Goal: Use online tool/utility: Utilize a website feature to perform a specific function

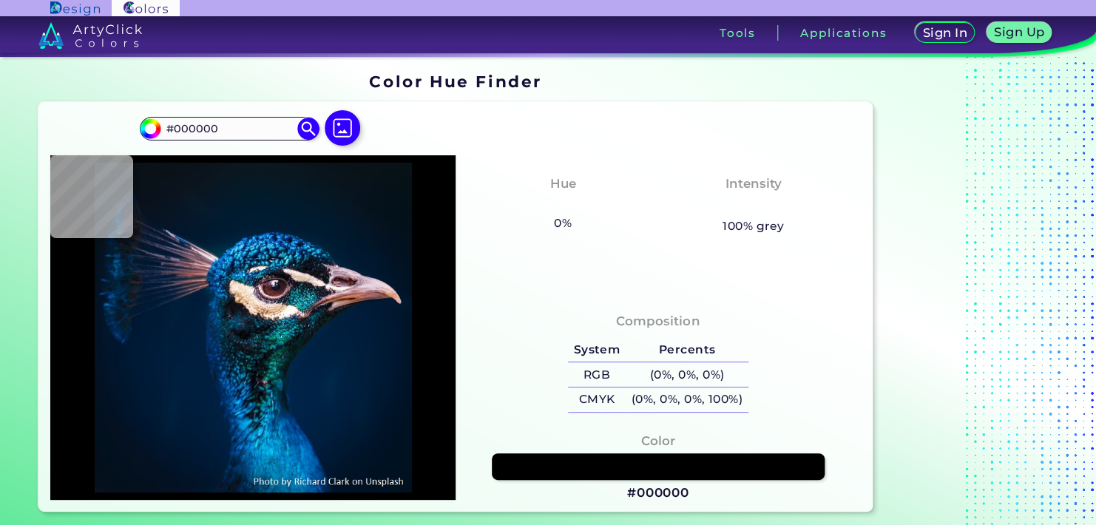
type input "#021427"
type input "#2370a2"
type input "#2370A2"
type input "#37b6e8"
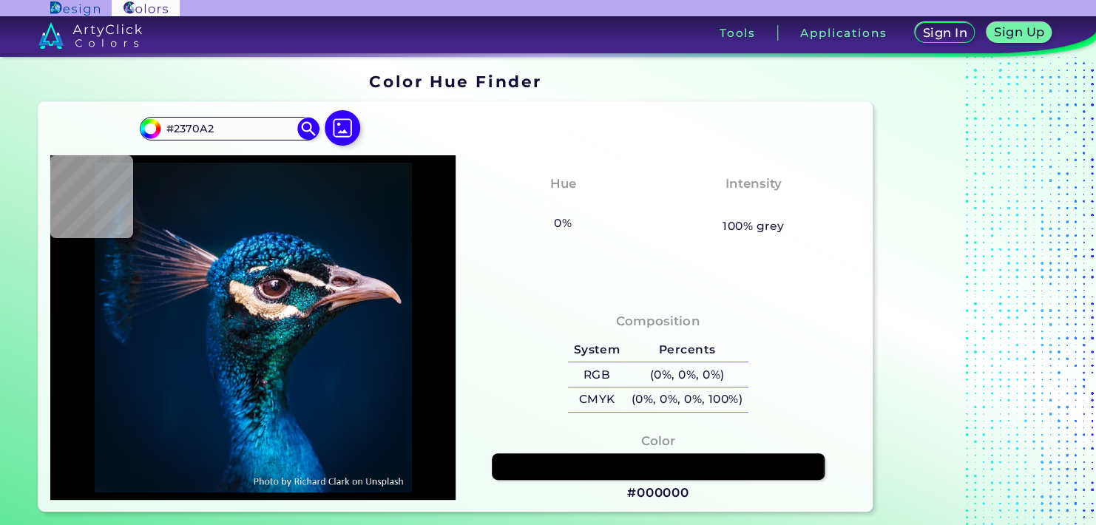
type input "#37B6E8"
type input "#011b33"
type input "#011B33"
type input "#01182f"
type input "#01182F"
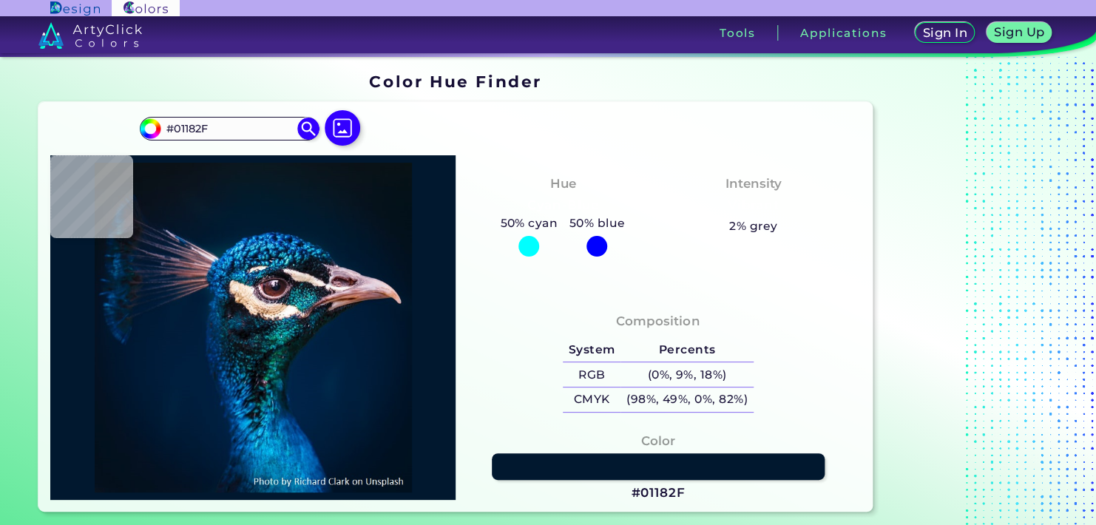
type input "#051427"
type input "#02192f"
type input "#02192F"
type input "#002338"
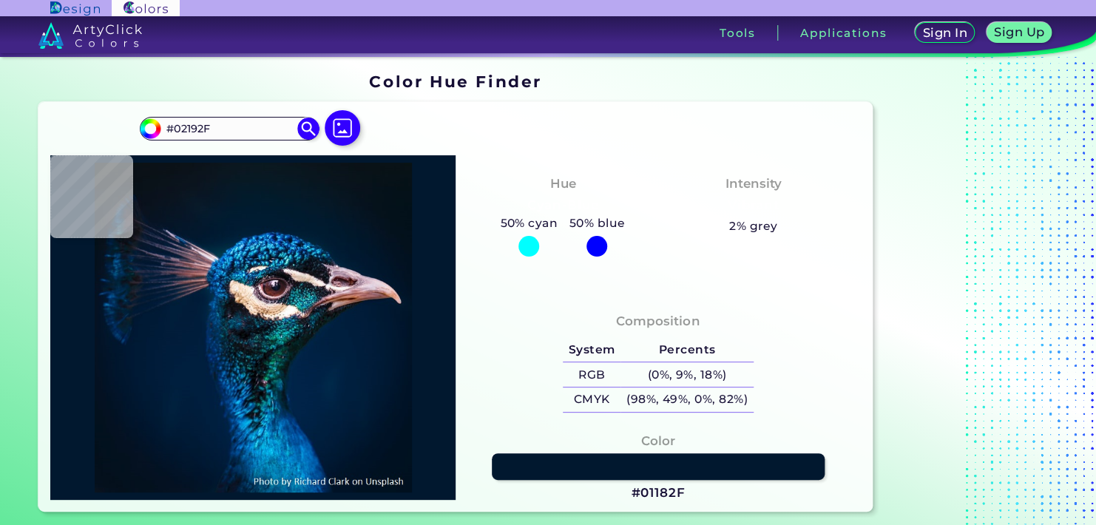
type input "#002338"
type input "#003347"
type input "#0173b9"
type input "#0173B9"
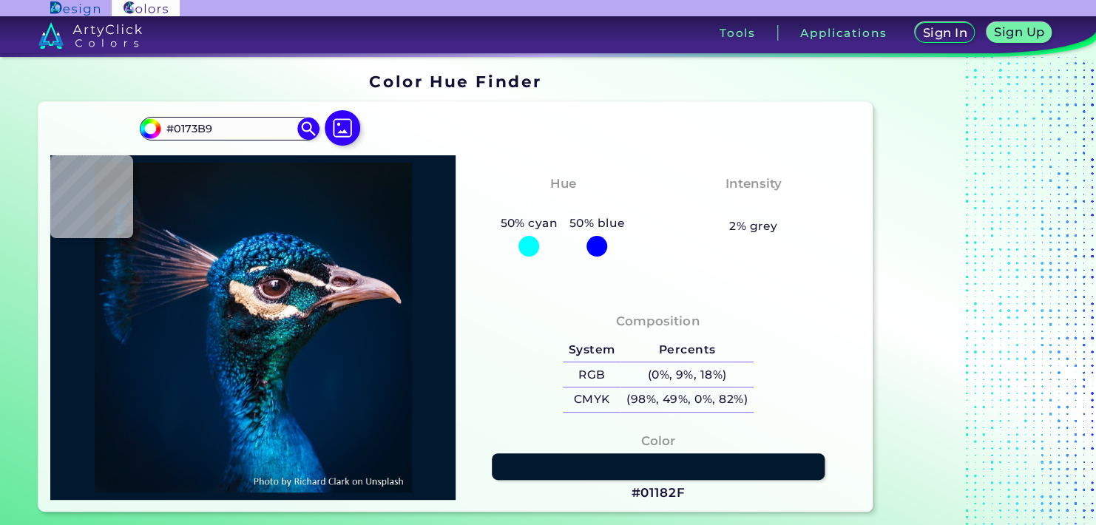
type input "#135278"
type input "#118abb"
type input "#118ABB"
type input "#034988"
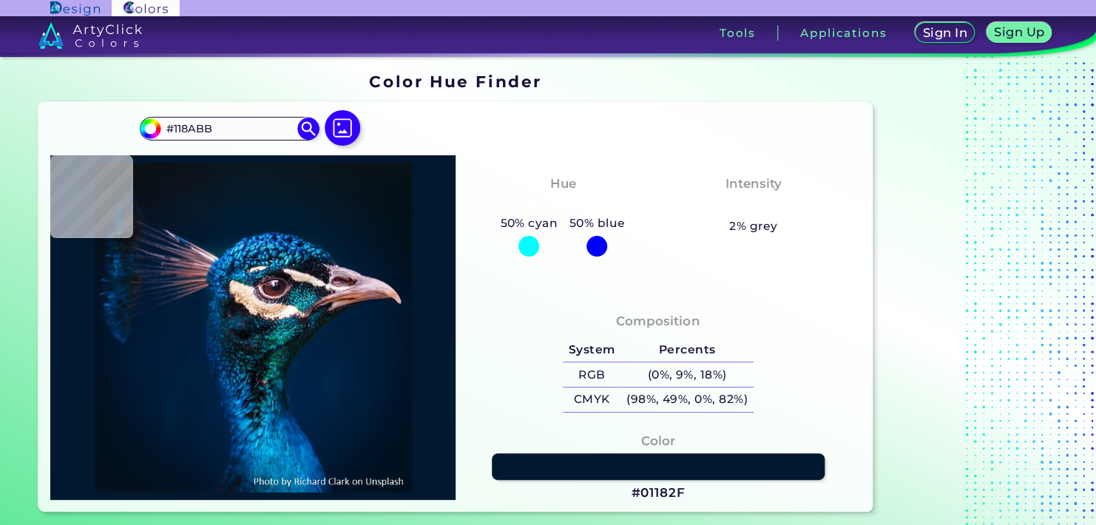
type input "#034988"
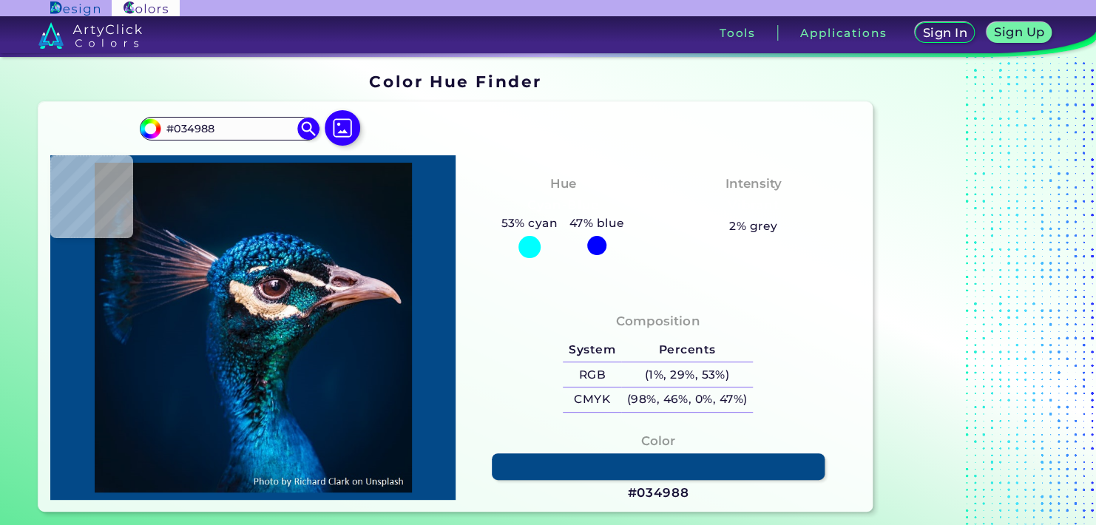
type input "#0e4a83"
type input "#0E4A83"
type input "#07467f"
type input "#07467F"
type input "#044270"
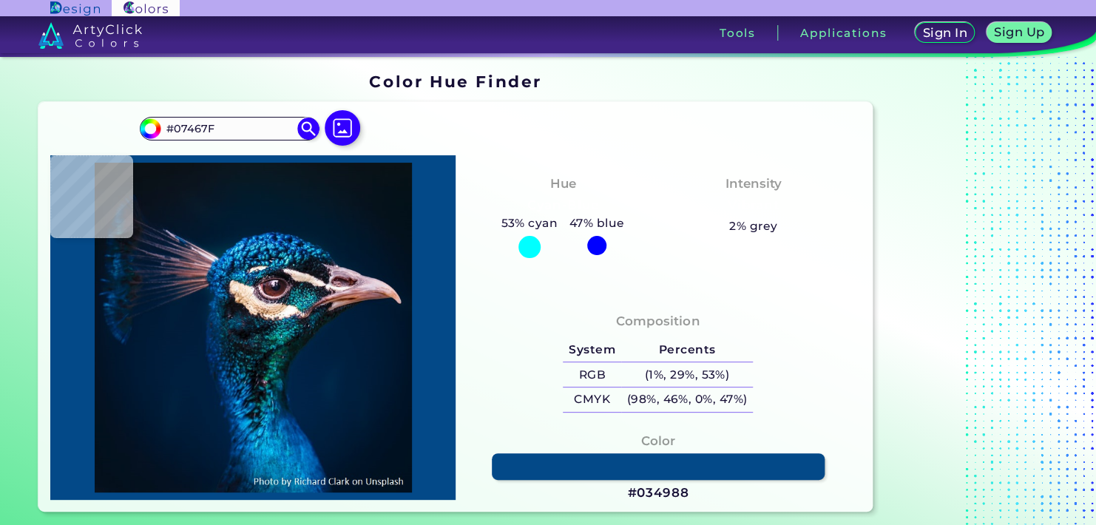
type input "#044270"
type input "#073f6a"
type input "#073F6A"
type input "#0b4871"
type input "#0B4871"
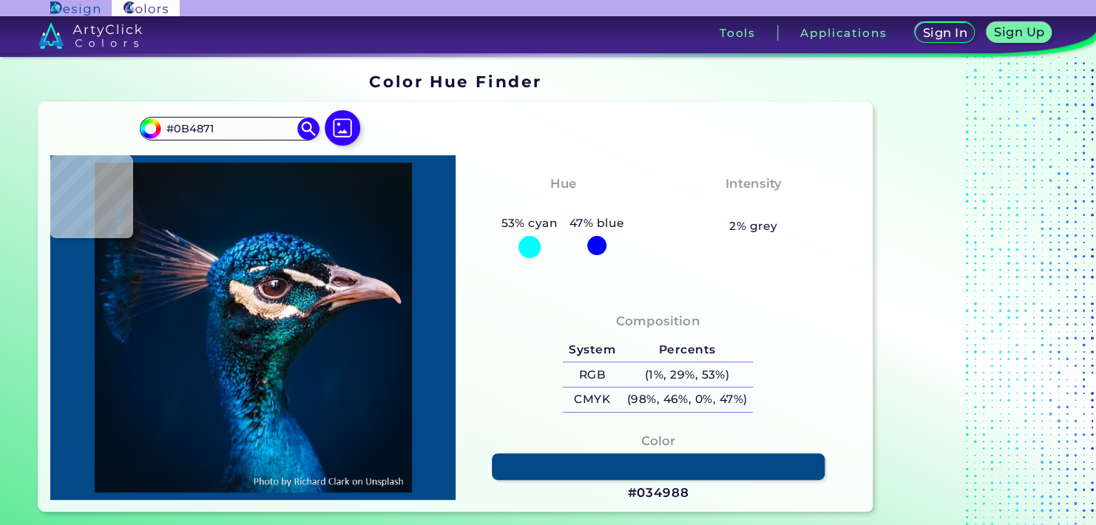
type input "#003860"
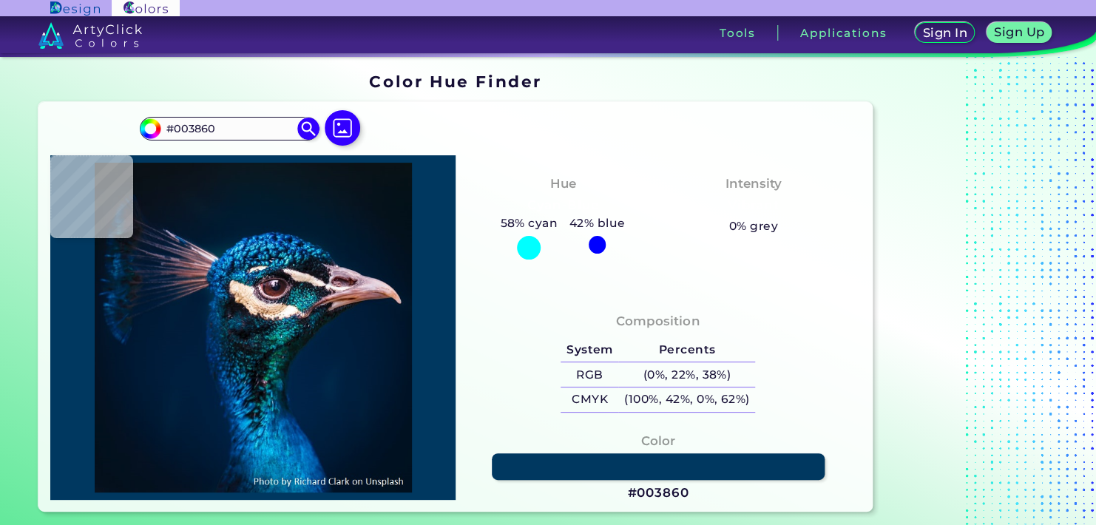
type input "#297f7f"
type input "#297F7F"
type input "#7b928c"
type input "#7B928C"
type input "#f7ede3"
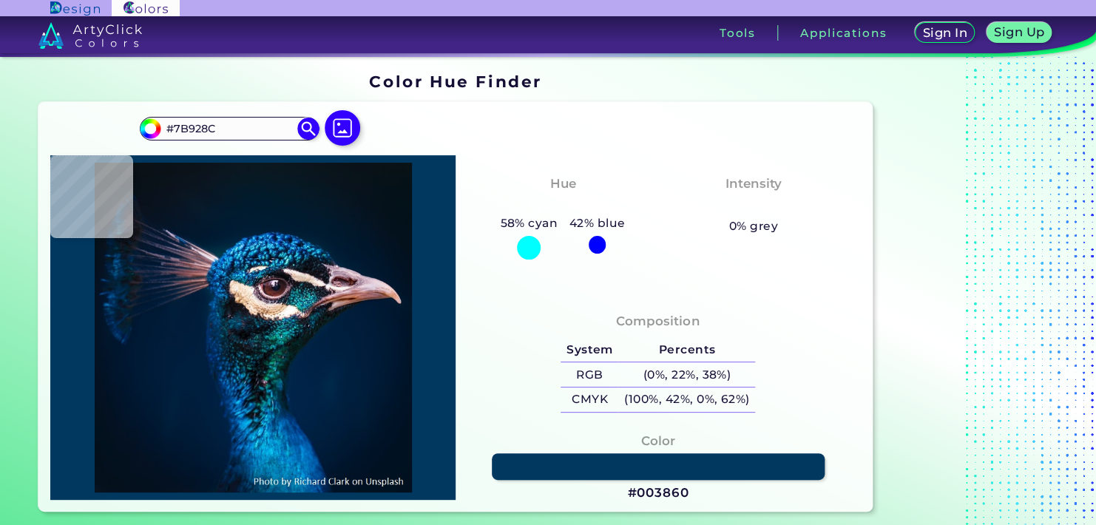
type input "#F7EDE3"
type input "#f6eee4"
type input "#F6EEE4"
type input "#fbf3f0"
type input "#FBF3F0"
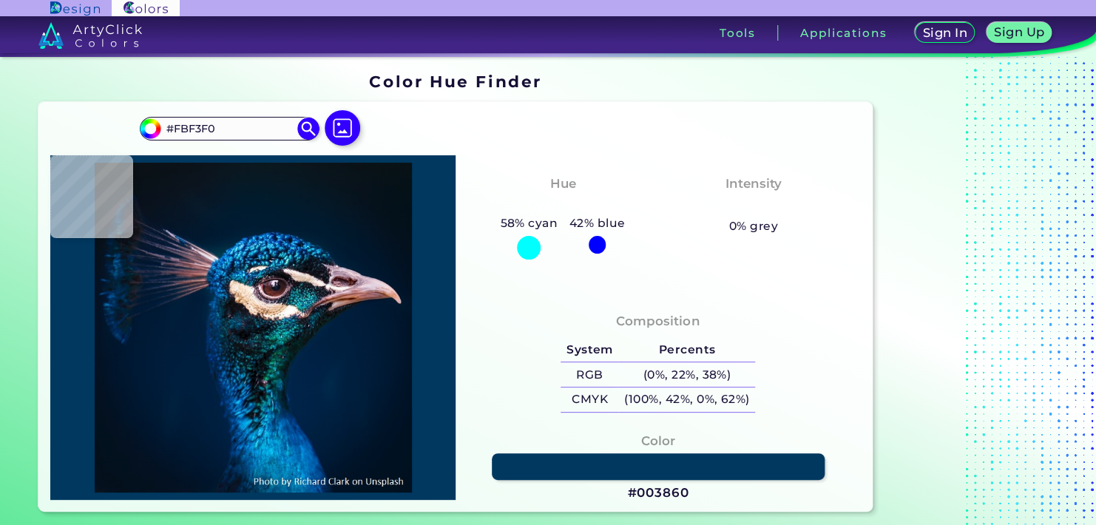
type input "#e1d5db"
type input "#E1D5DB"
type input "#e0dad8"
type input "#E0DAD8"
type input "#d4c8ca"
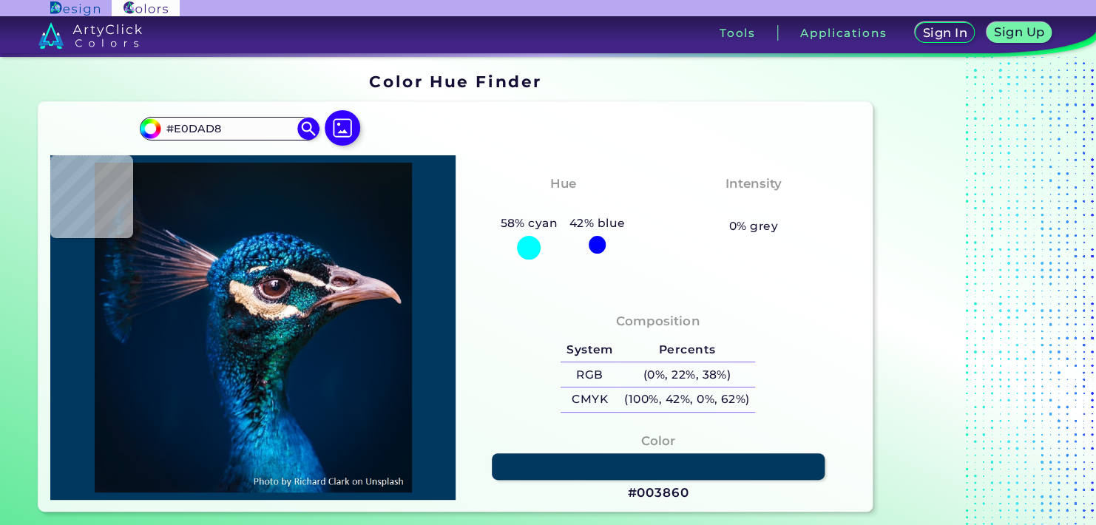
type input "#D4C8CA"
type input "#fcf6eb"
type input "#FCF6EB"
type input "#eae0d8"
type input "#EAE0D8"
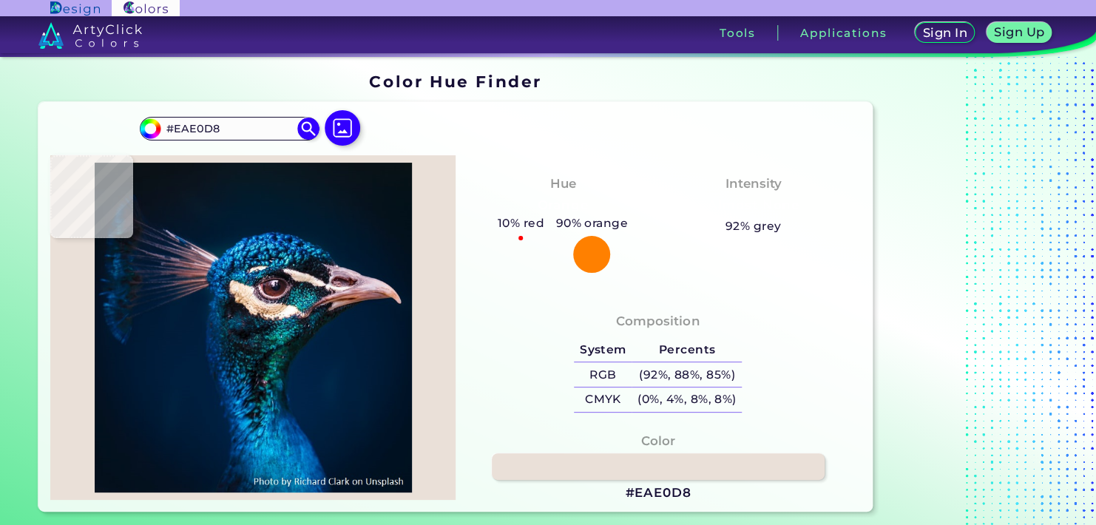
type input "#dacdc9"
type input "#DACDC9"
type input "#a28e92"
type input "#A28E92"
type input "#796376"
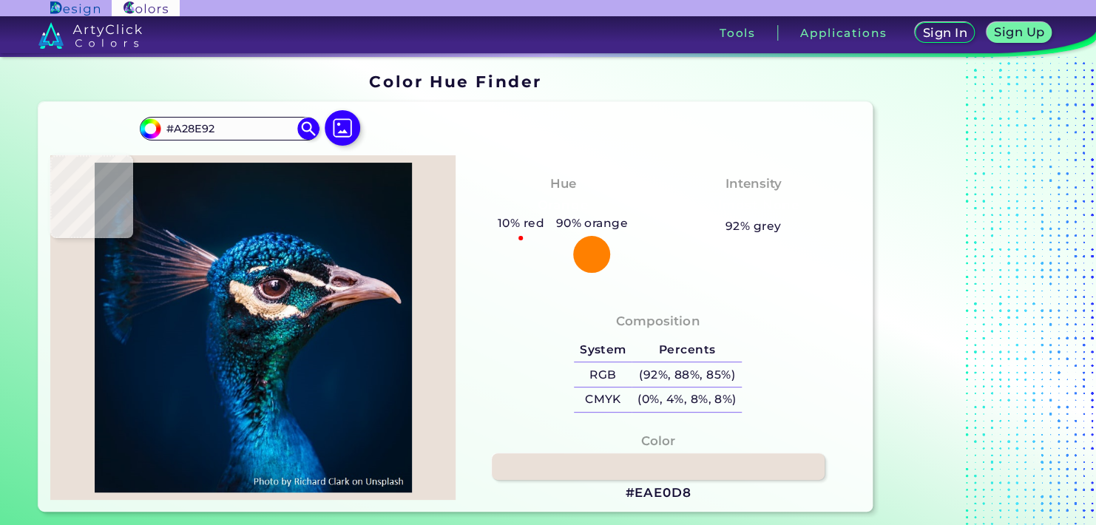
type input "#796376"
type input "#a693a6"
type input "#A693A6"
type input "#2f1d2e"
type input "#2F1D2E"
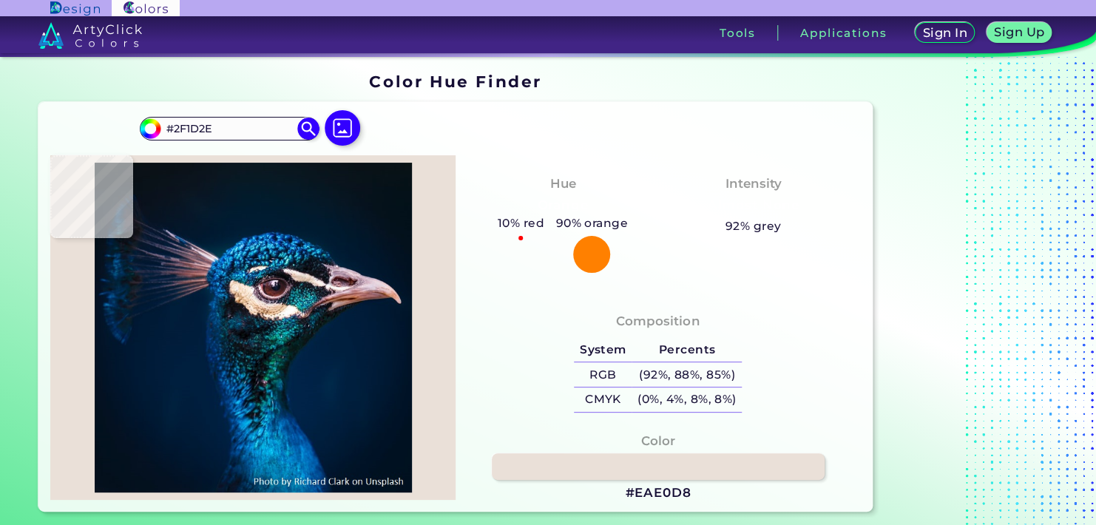
type input "#9b7989"
type input "#9B7989"
type input "#96727f"
type input "#96727F"
type input "#f2d6de"
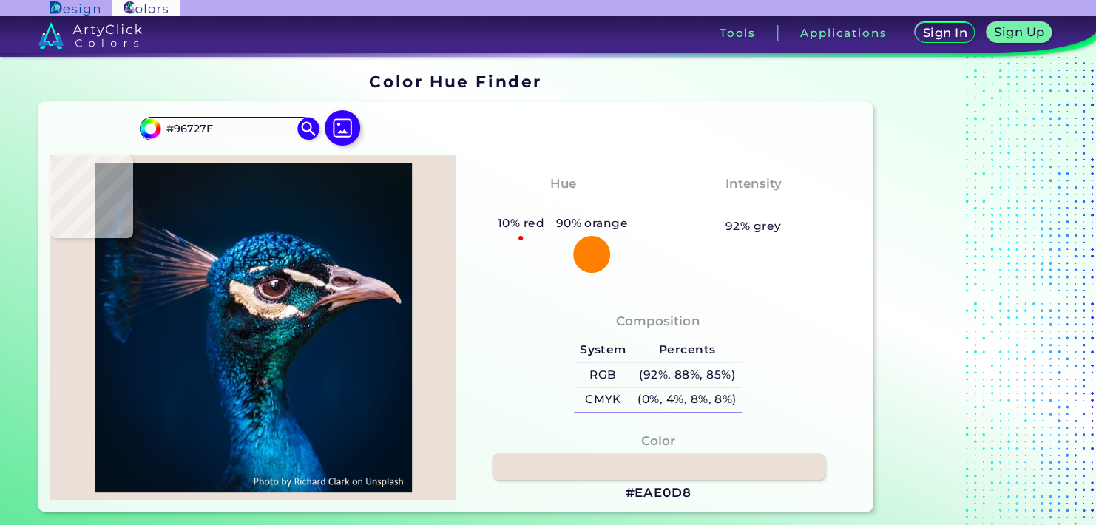
type input "#F2D6DE"
type input "#856064"
type input "#6e3330"
type input "#6E3330"
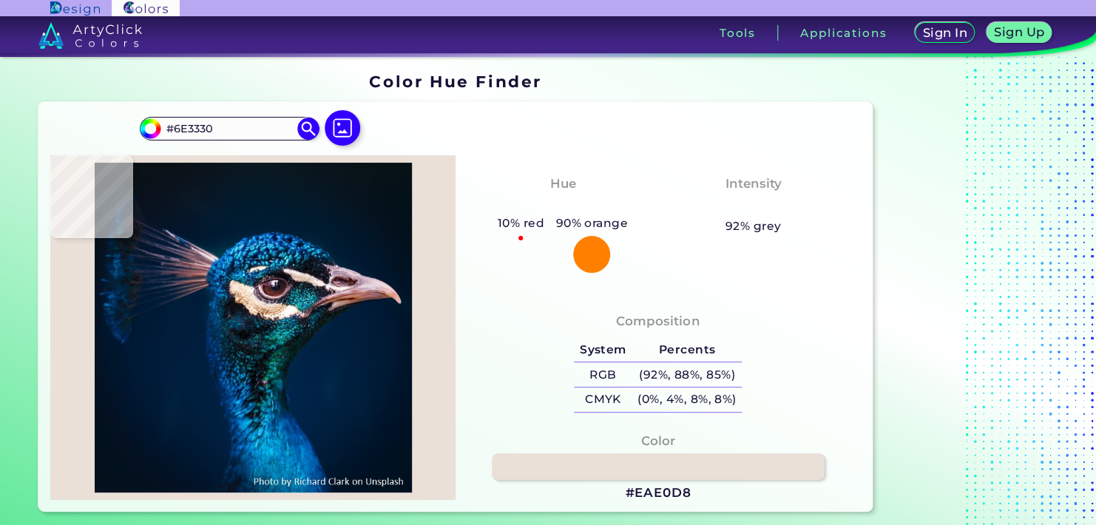
type input "#5f3031"
type input "#5F3031"
type input "#151a32"
type input "#151A32"
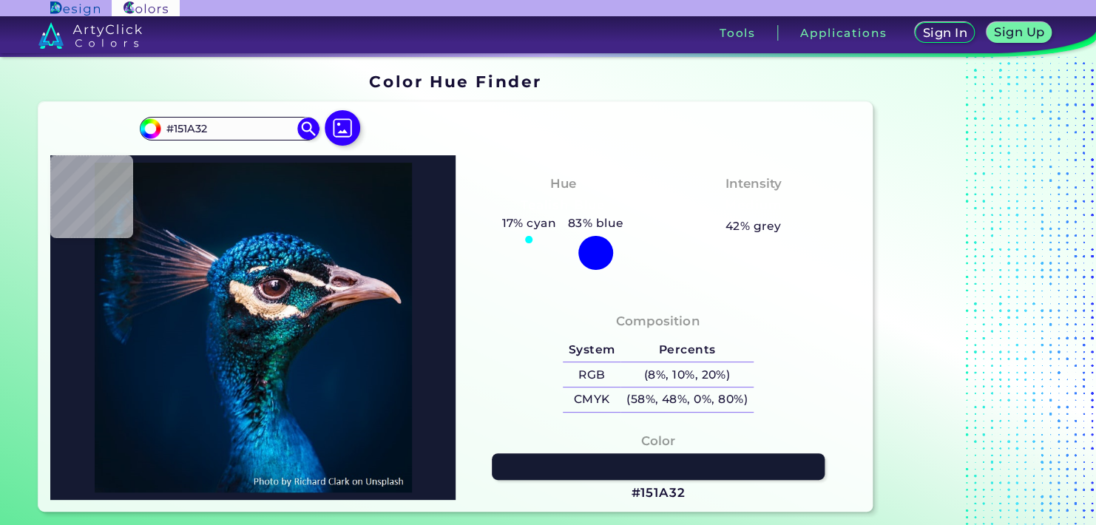
type input "#362e36"
type input "#362E36"
type input "#22141c"
type input "#22141C"
type input "#5e5058"
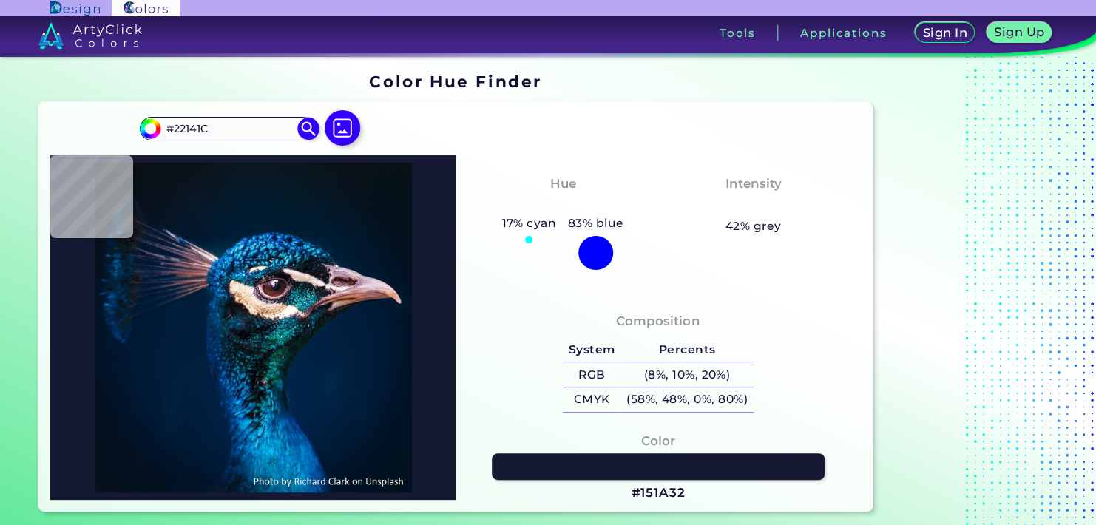
type input "#5E5058"
type input "#06090a"
type input "#06090A"
type input "#05090c"
type input "#05090C"
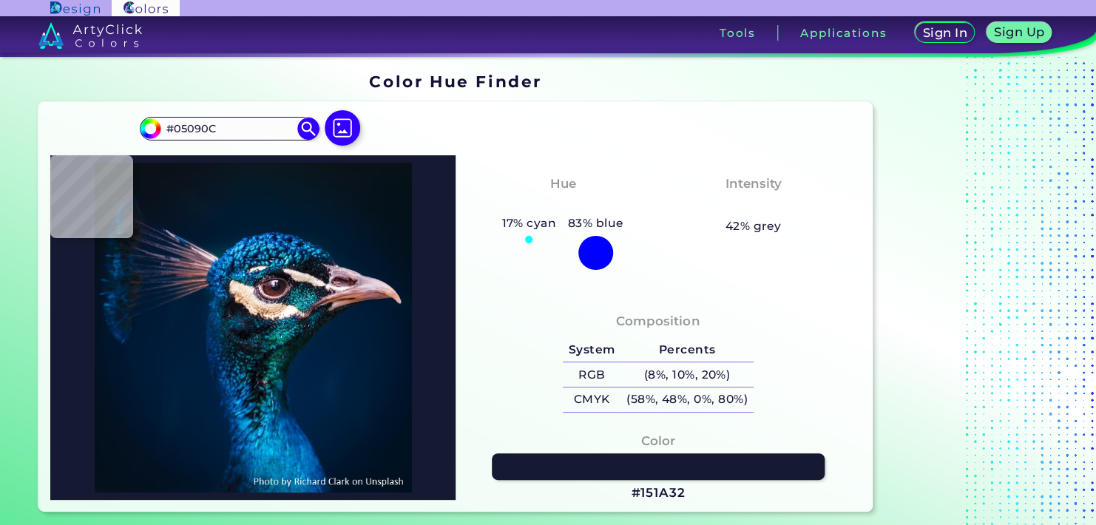
type input "#0c0b11"
type input "#0C0B11"
type input "#141119"
type input "#1c1720"
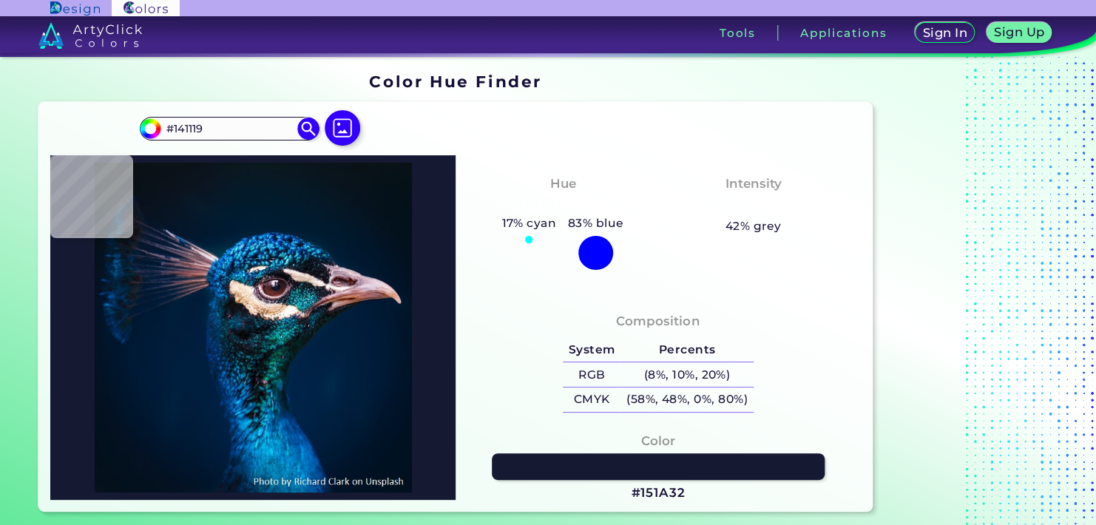
type input "#1C1720"
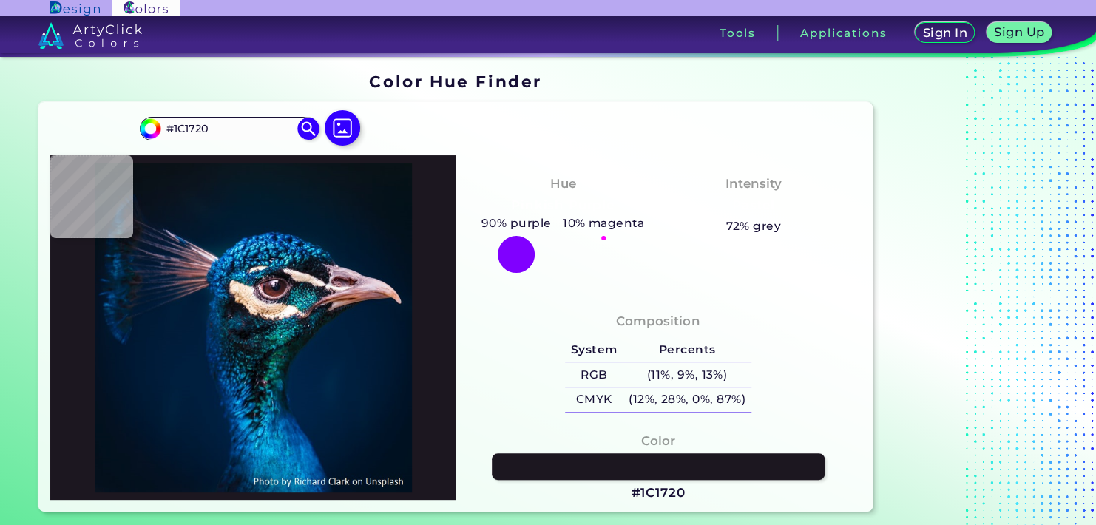
type input "#3f3842"
type input "#3F3842"
type input "#837984"
type input "#154347"
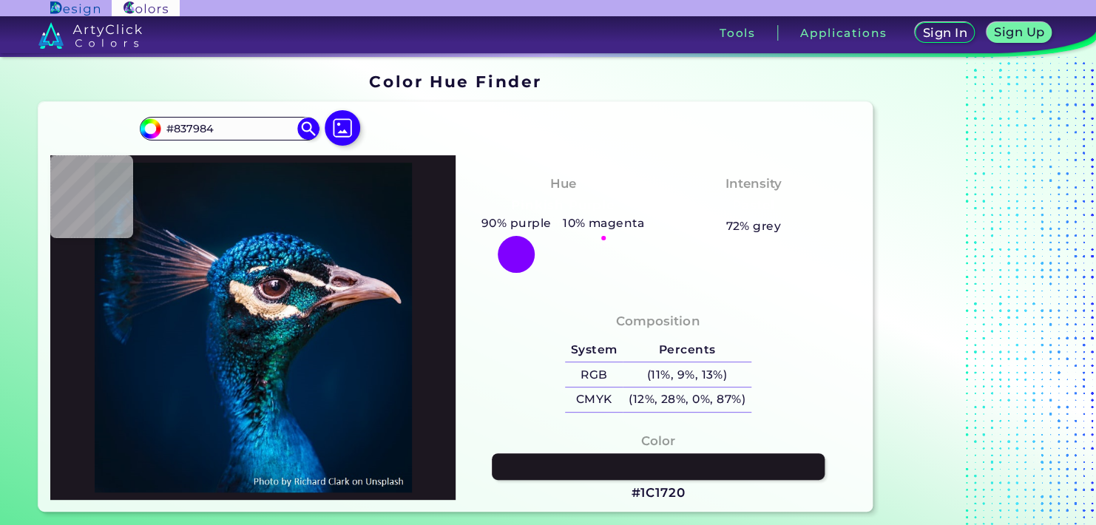
type input "#154347"
type input "#2f6c7f"
type input "#2F6C7F"
type input "#0a7096"
type input "#0A7096"
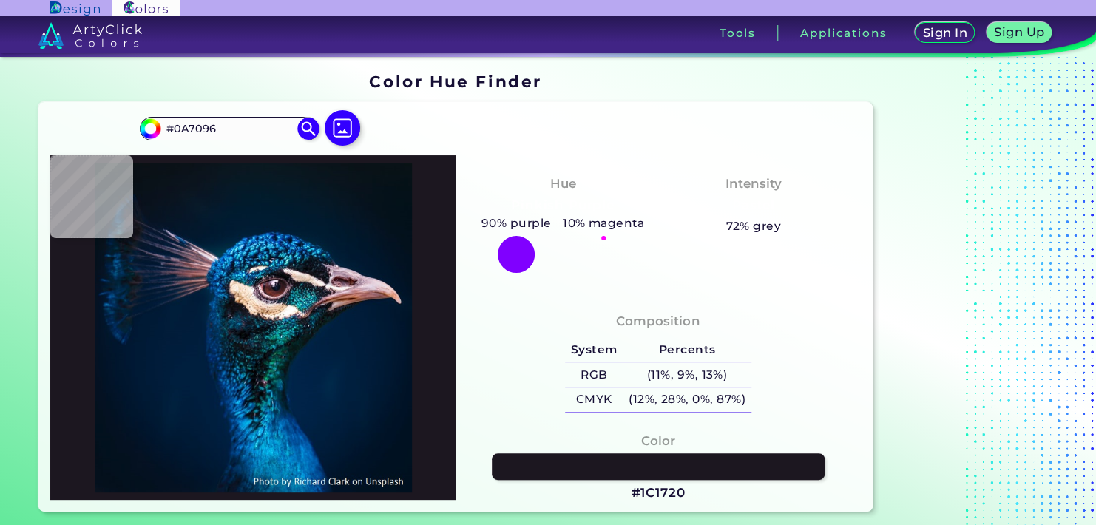
type input "#0c689a"
type input "#0C689A"
type input "#011b2e"
type input "#011B2E"
type input "#067b99"
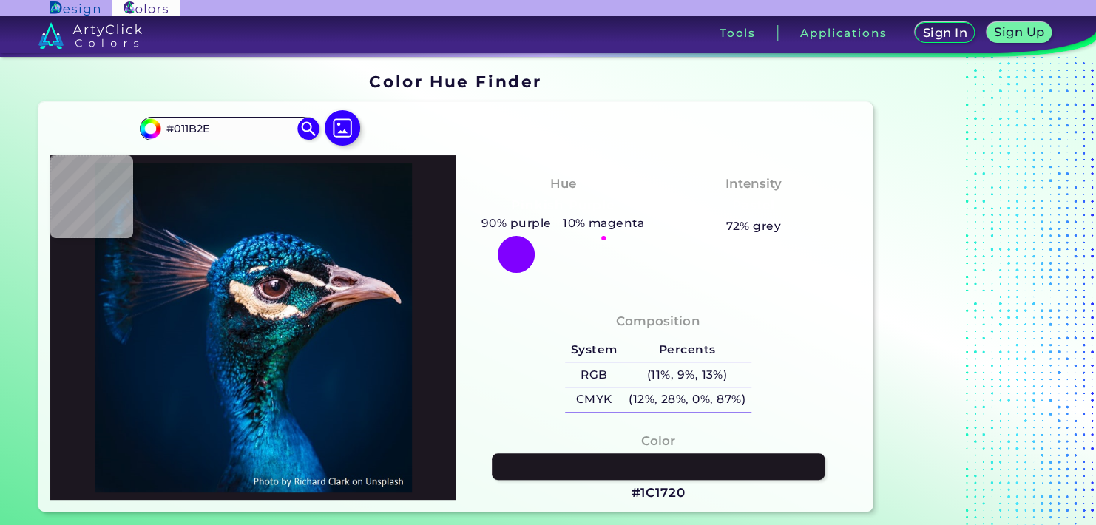
type input "#067B99"
type input "#0b7e9a"
type input "#0B7E9A"
type input "#065a75"
type input "#065A75"
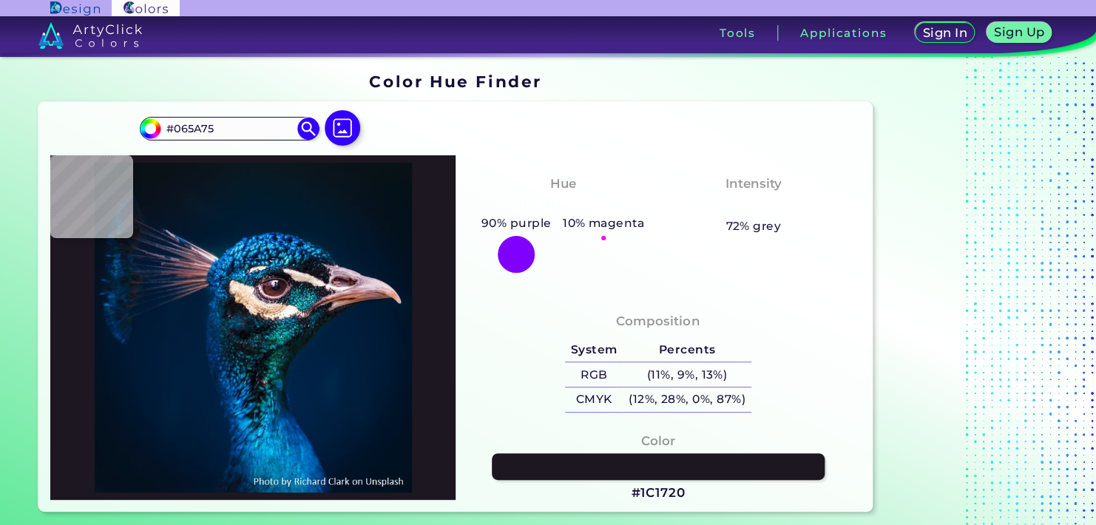
type input "#447d9e"
type input "#447D9E"
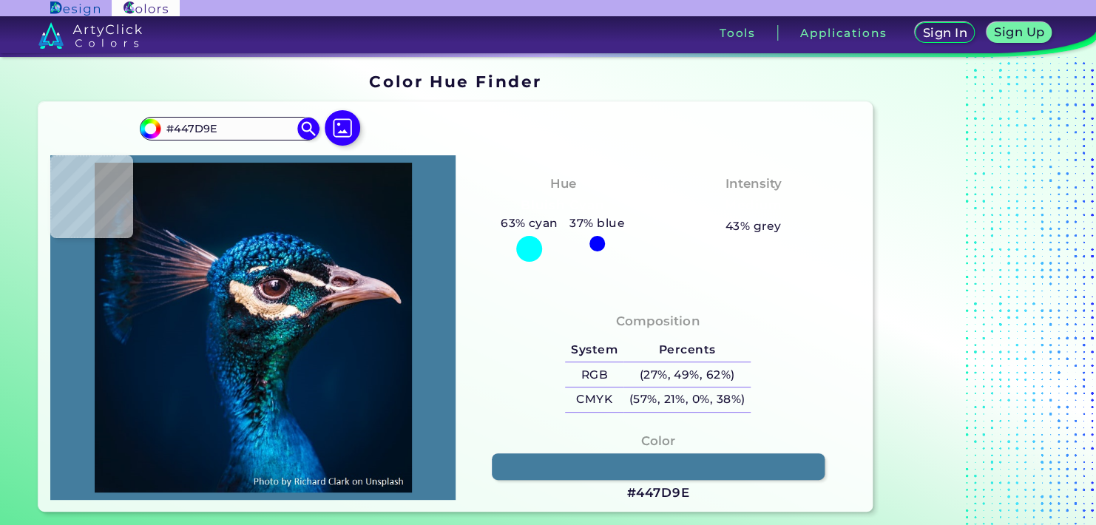
click at [281, 251] on div at bounding box center [252, 327] width 405 height 345
type input "#001939"
type input "#001c40"
type input "#001C40"
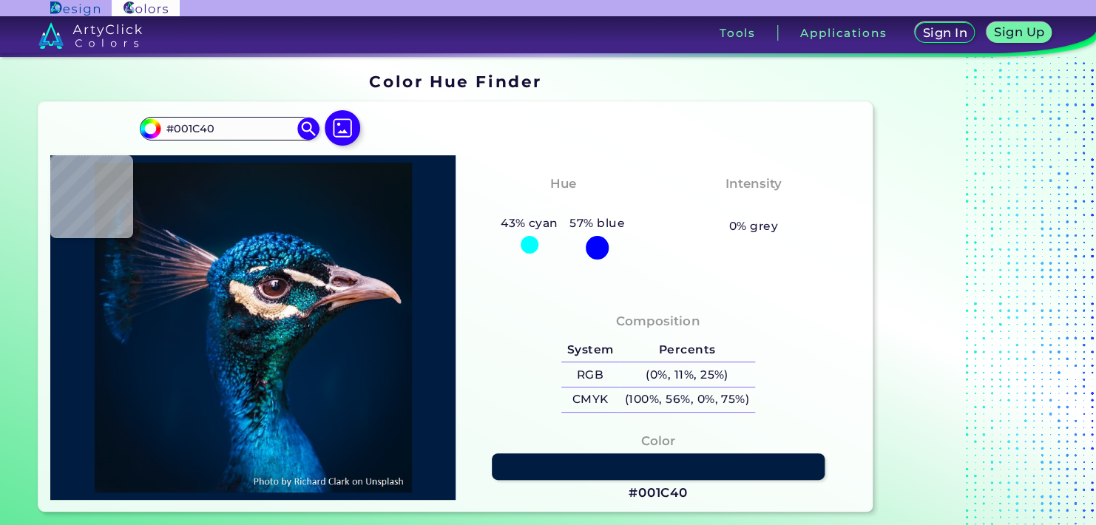
type input "#00193e"
type input "#00193E"
type input "#043255"
type input "#1994d5"
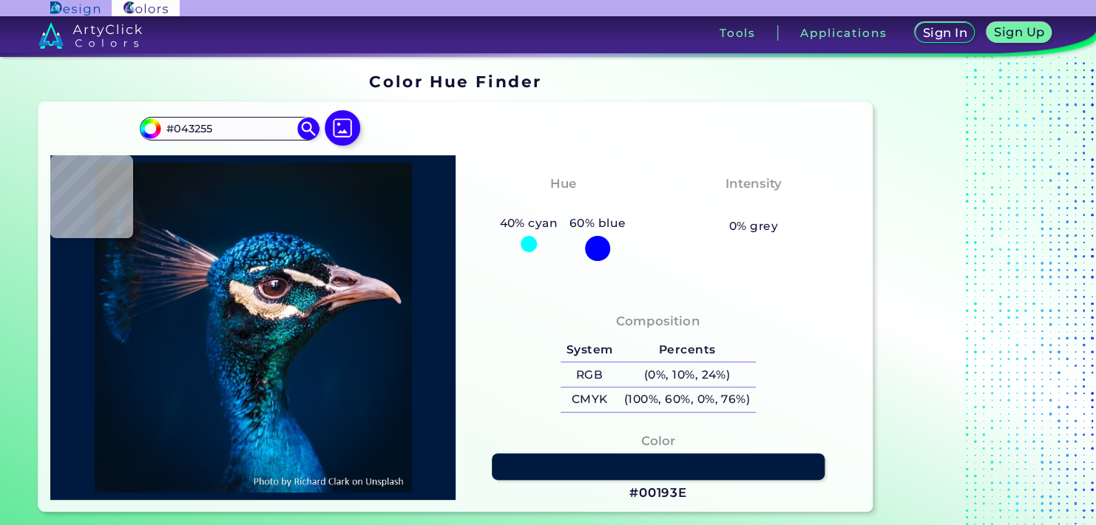
type input "#1994D5"
type input "#053666"
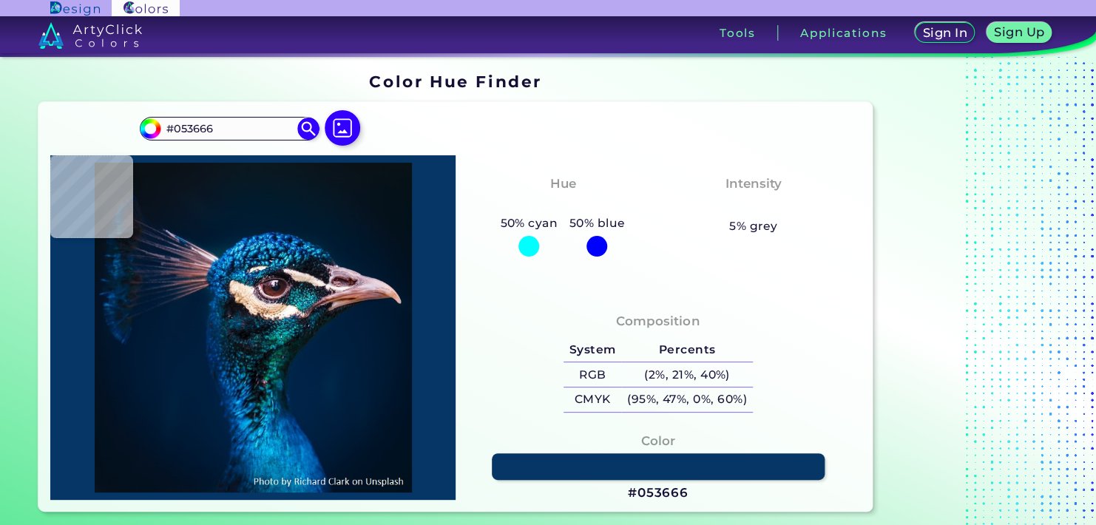
type input "#011d35"
type input "#011D35"
type input "#00162d"
type input "#00162D"
type input "#000000"
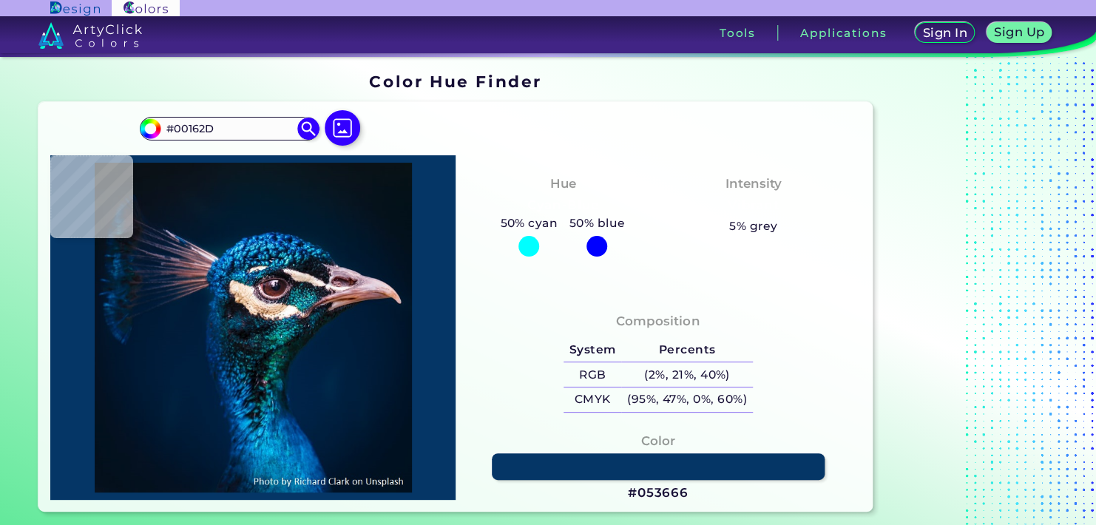
type input "#000000"
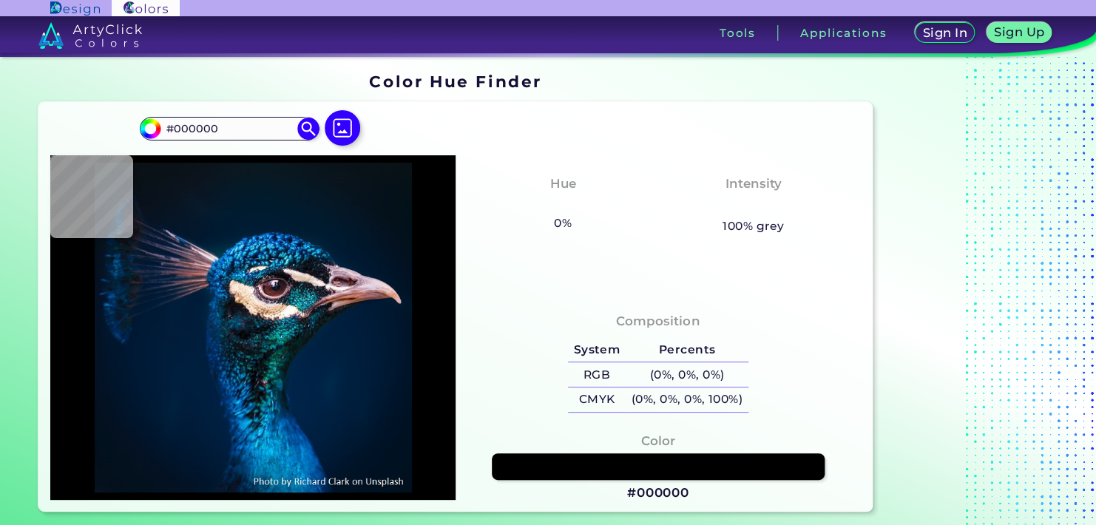
type input "#012a5b"
type input "#012A5B"
type input "#0372ba"
type input "#0372BA"
type input "#0072ba"
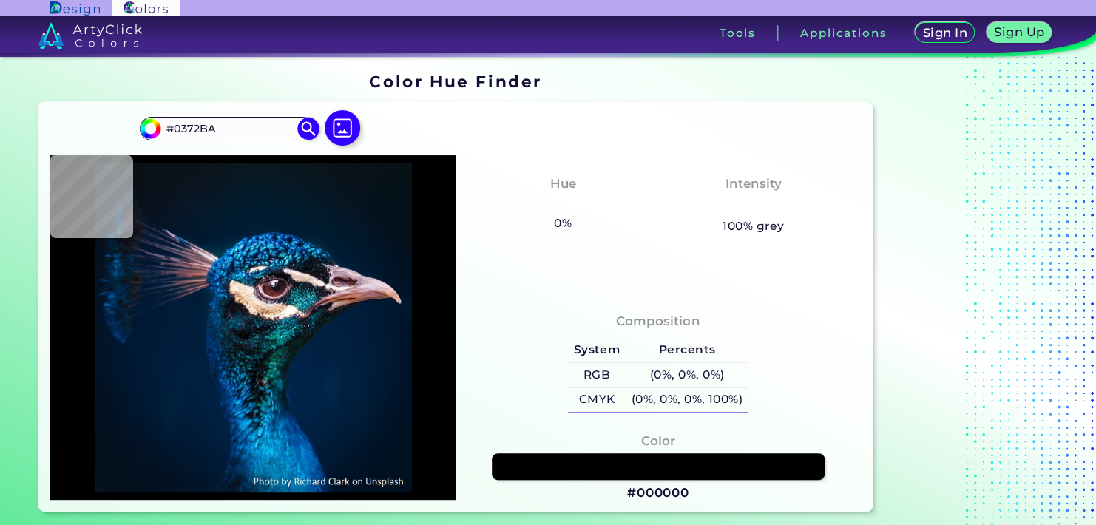
type input "#0072BA"
type input "#067cb2"
type input "#067CB2"
type input "#0377ad"
type input "#[DATE]"
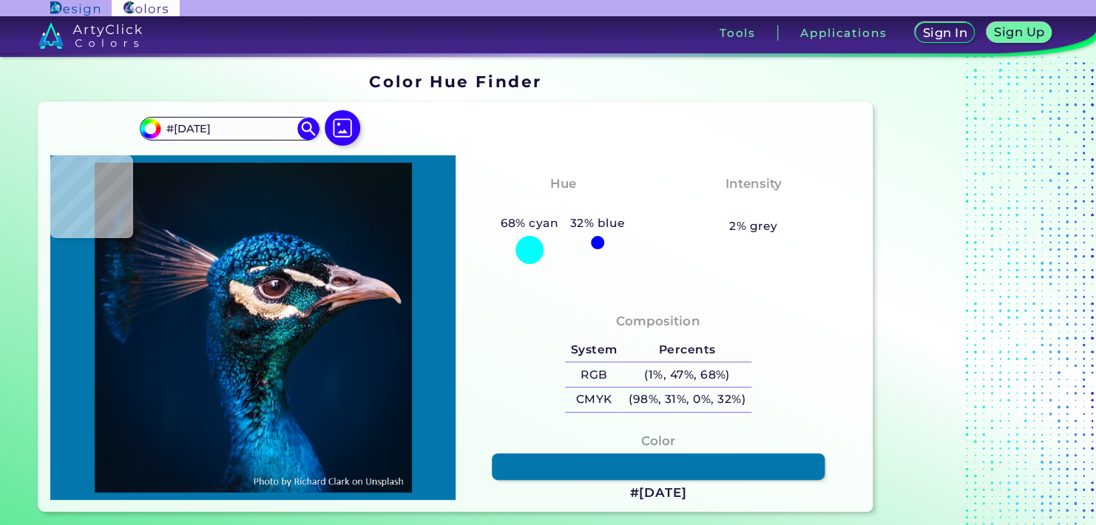
type input "#0063ad"
type input "#[DATE]"
type input "#002e46"
type input "#002E46"
type input "#00182c"
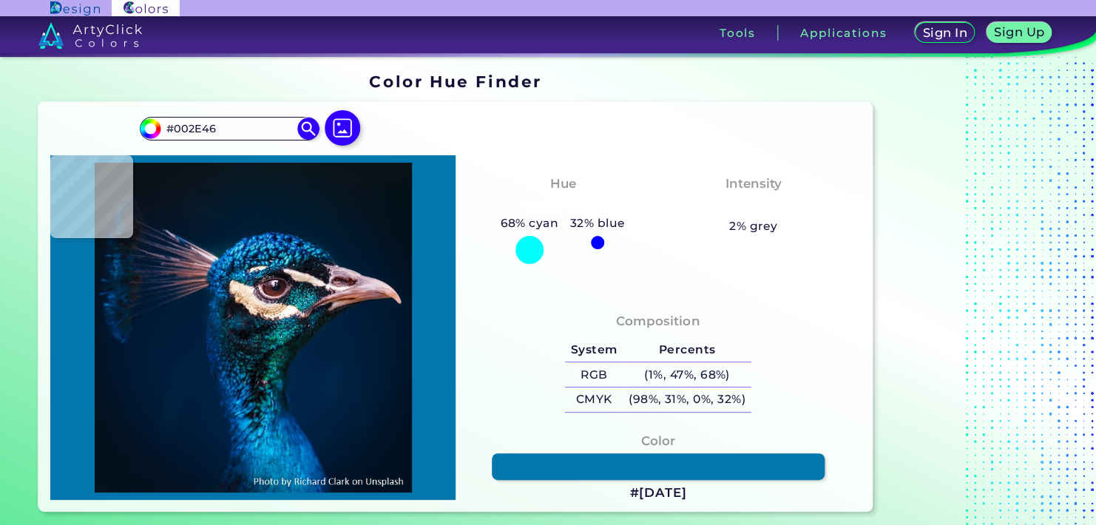
type input "#00182C"
type input "#001321"
type input "#1981c3"
type input "#1981C3"
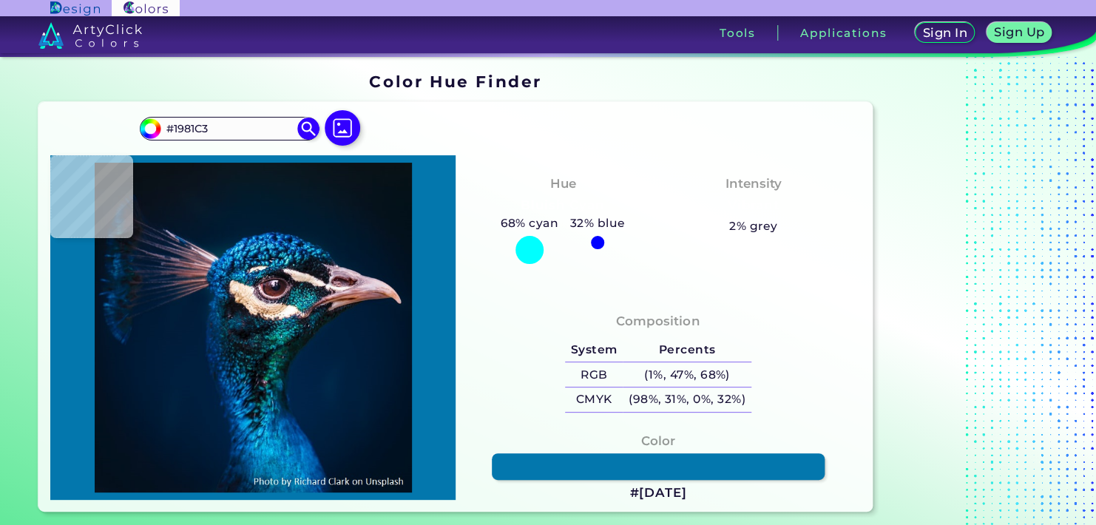
type input "#073961"
type input "#00325e"
type input "#00325E"
type input "#071c2c"
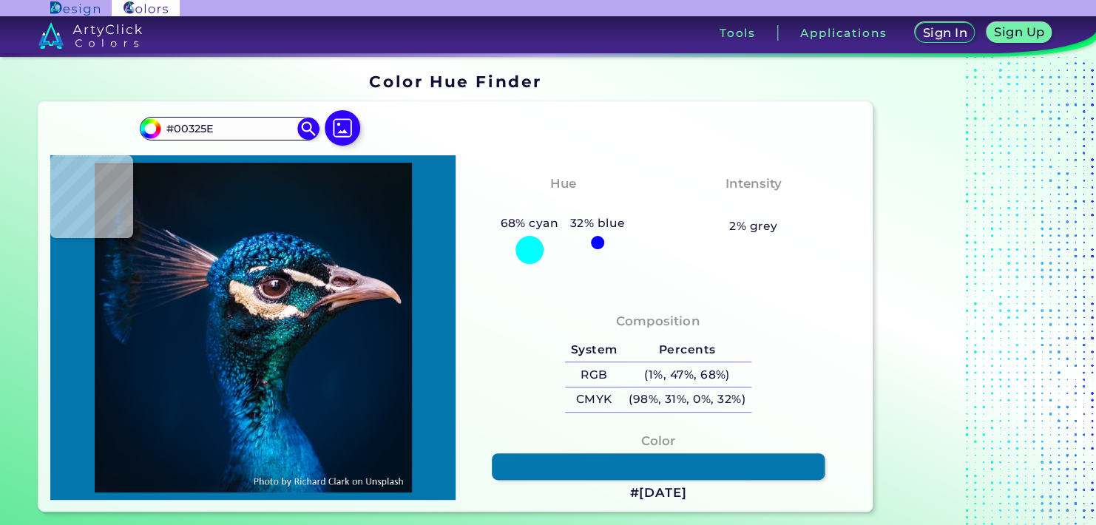
type input "#071C2C"
type input "#002143"
type input "#022958"
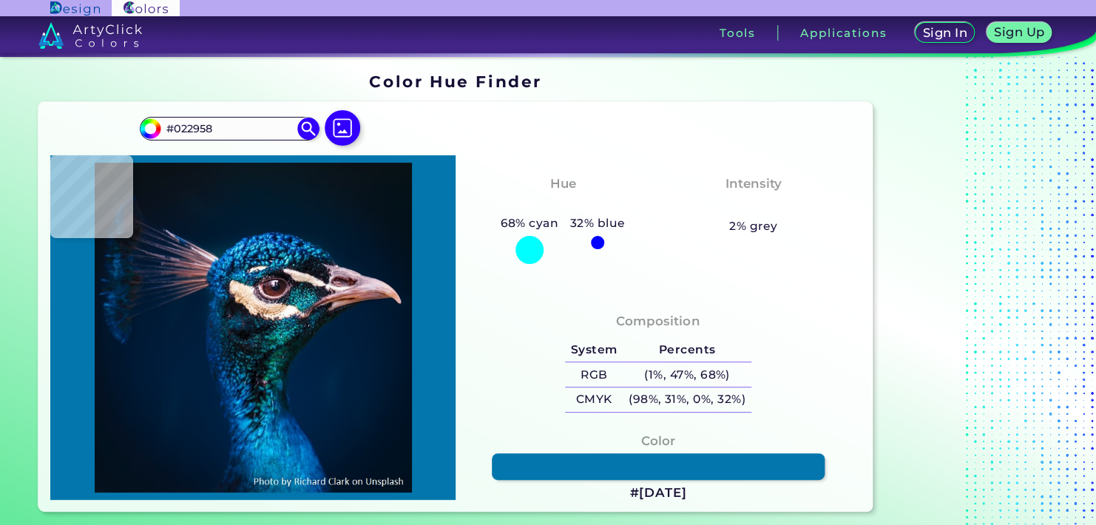
type input "#002450"
type input "#002856"
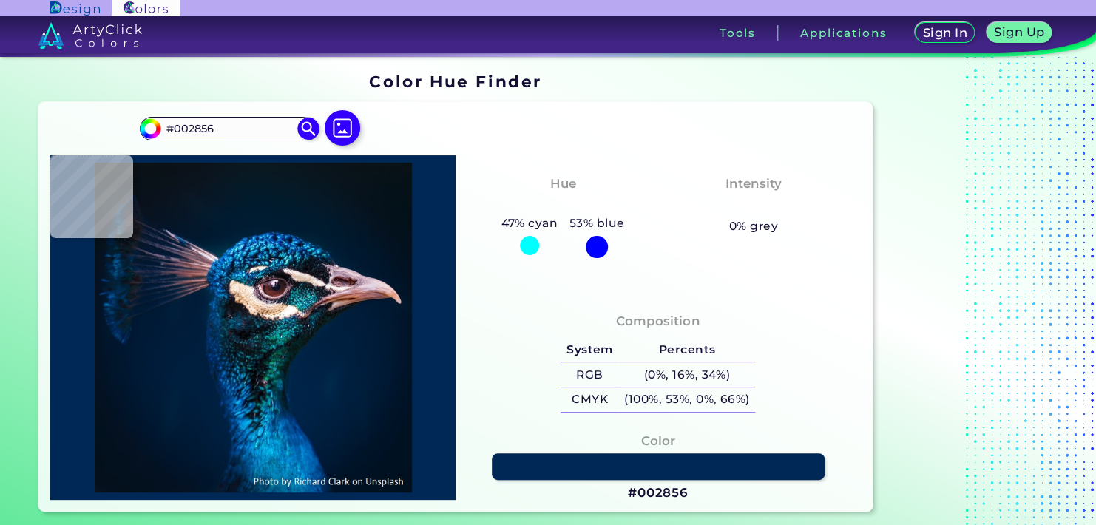
type input "#00285c"
type input "#00285C"
type input "#09407a"
type input "#09407A"
type input "#002c58"
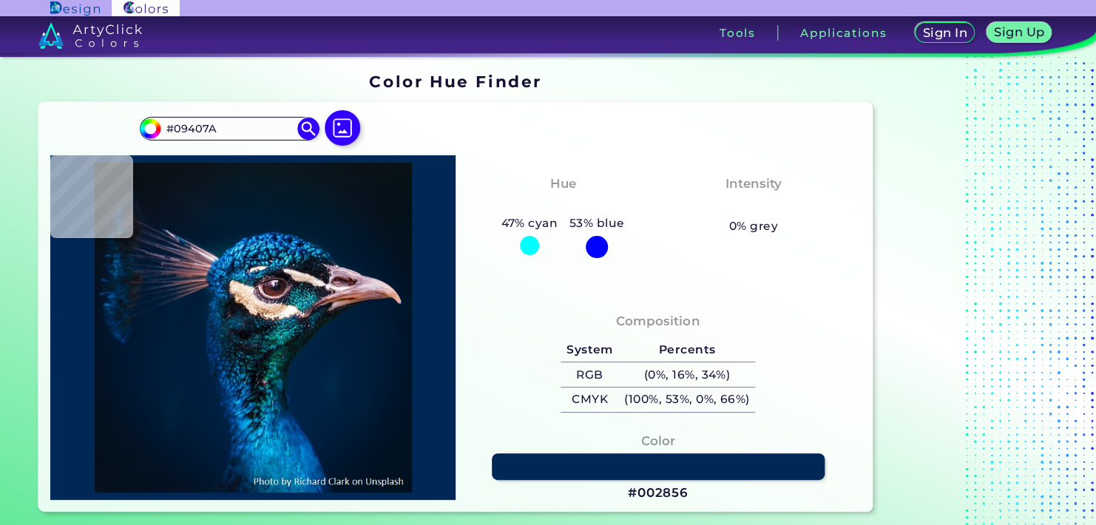
type input "#002C58"
type input "#024481"
type input "#064984"
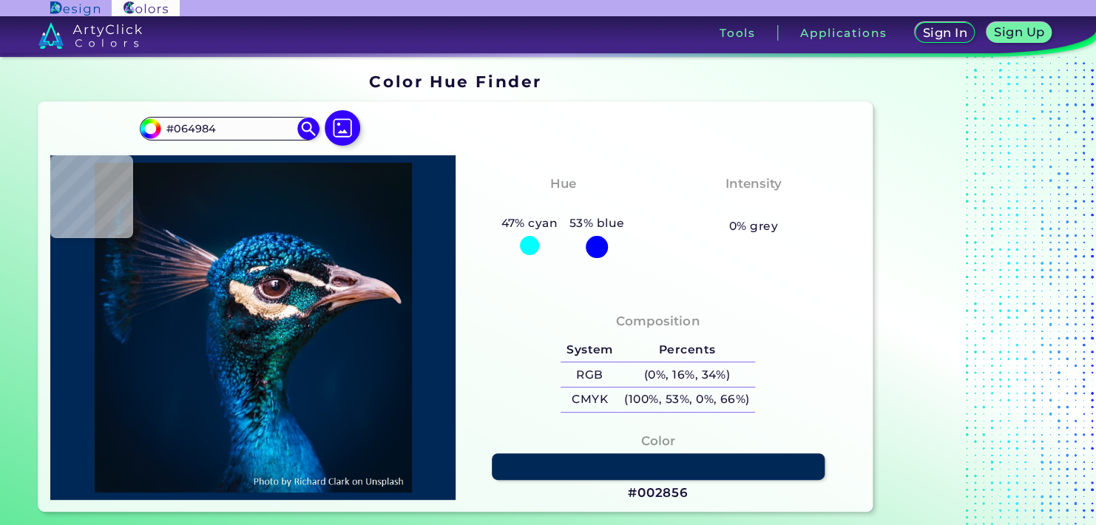
type input "#033464"
type input "#002c60"
type input "#002C60"
type input "#033065"
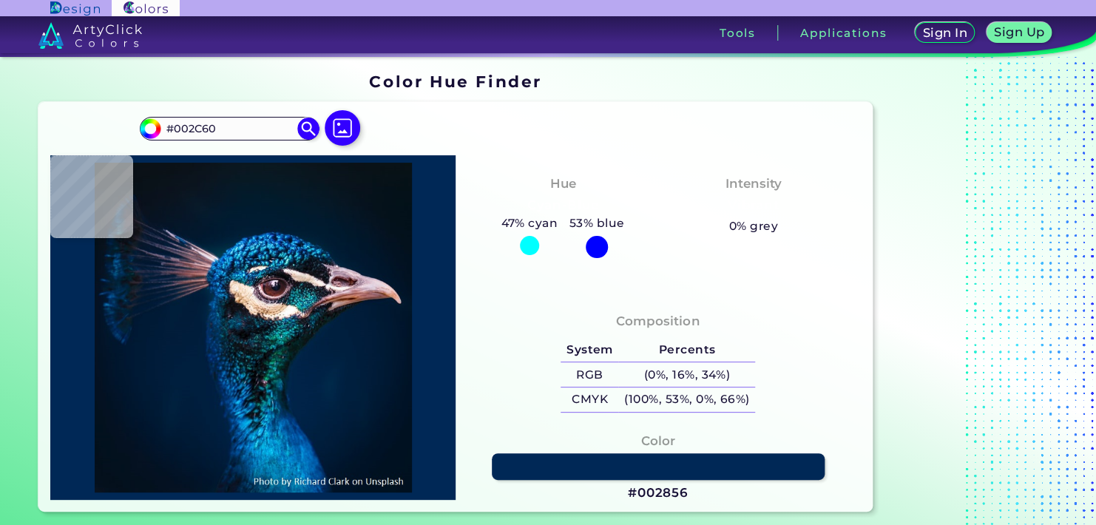
type input "#033065"
type input "#013168"
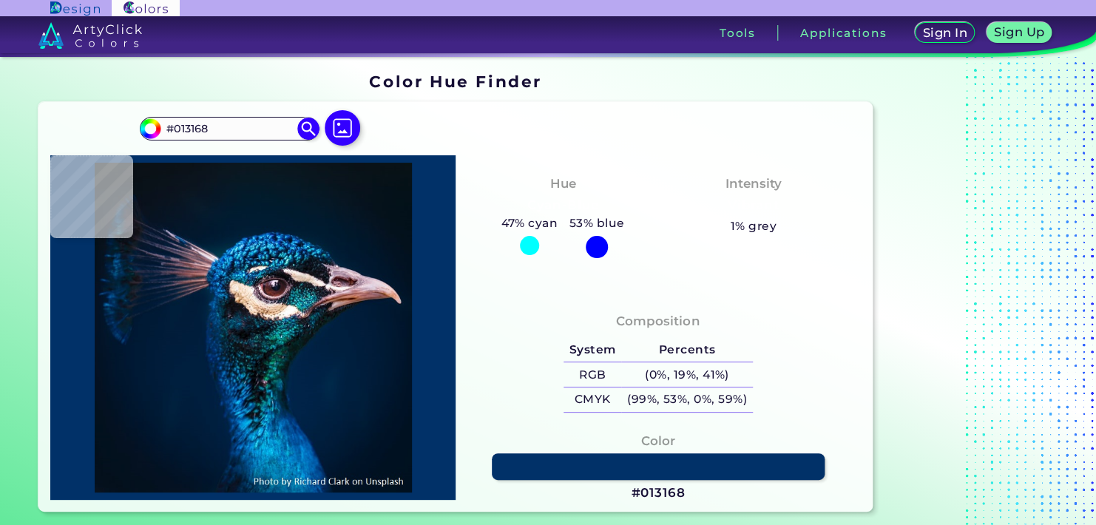
type input "#053669"
type input "#04376c"
type input "#04376C"
type input "#002f60"
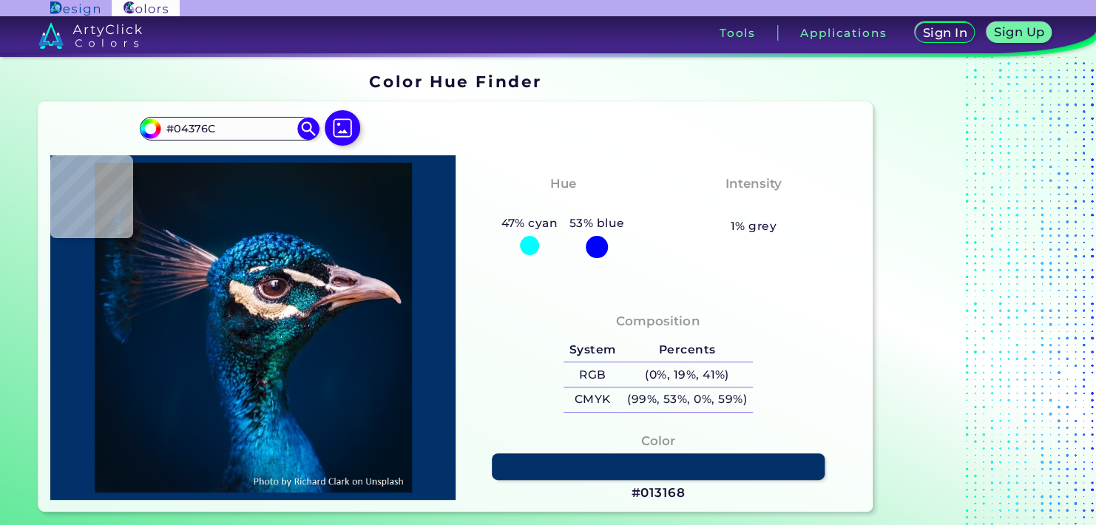
type input "#002F60"
type input "#002f5d"
type input "#002F5D"
type input "#073153"
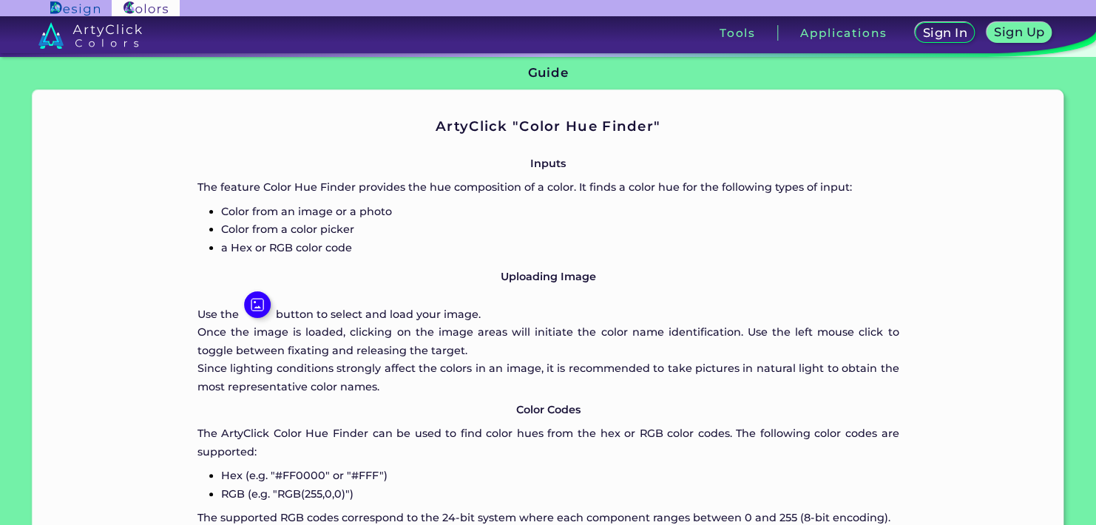
scroll to position [813, 0]
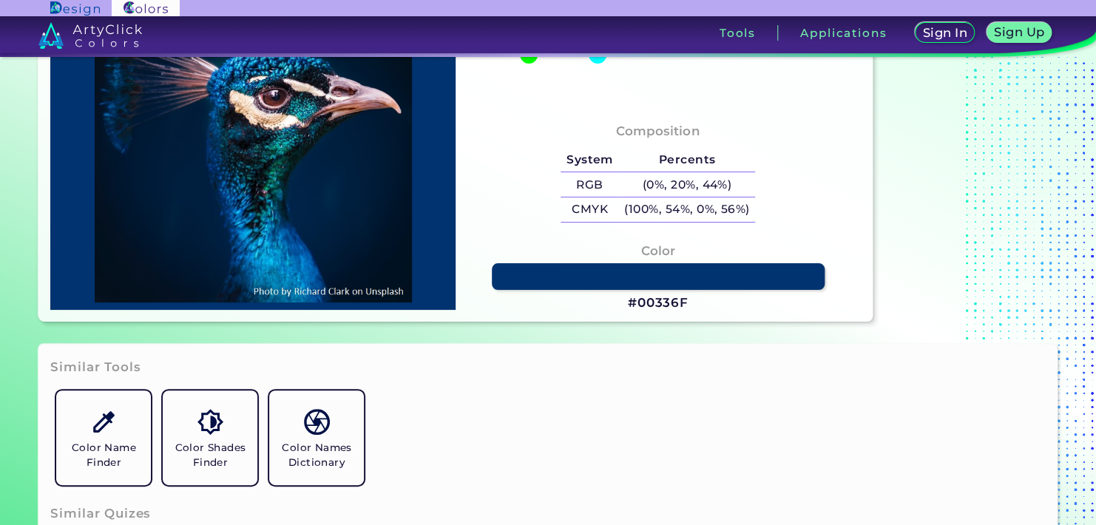
scroll to position [222, 0]
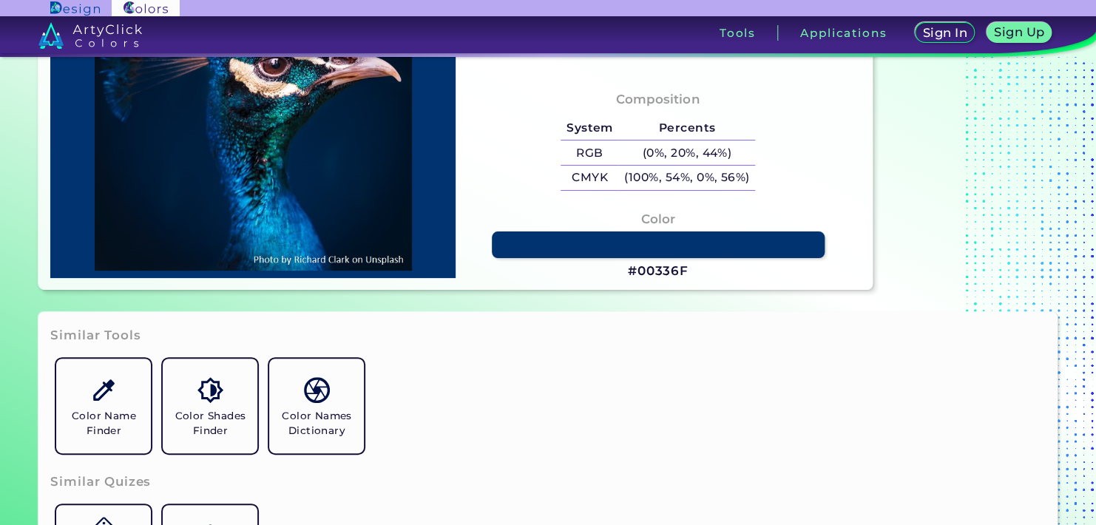
click at [700, 263] on div "Color #00336F" at bounding box center [658, 246] width 382 height 87
click at [644, 272] on h3 "#00336F" at bounding box center [658, 272] width 61 height 18
click at [640, 272] on h3 "#00336F copied" at bounding box center [658, 272] width 61 height 18
drag, startPoint x: 631, startPoint y: 268, endPoint x: 805, endPoint y: 275, distance: 173.9
click at [805, 275] on div "Color #00336F" at bounding box center [658, 246] width 382 height 87
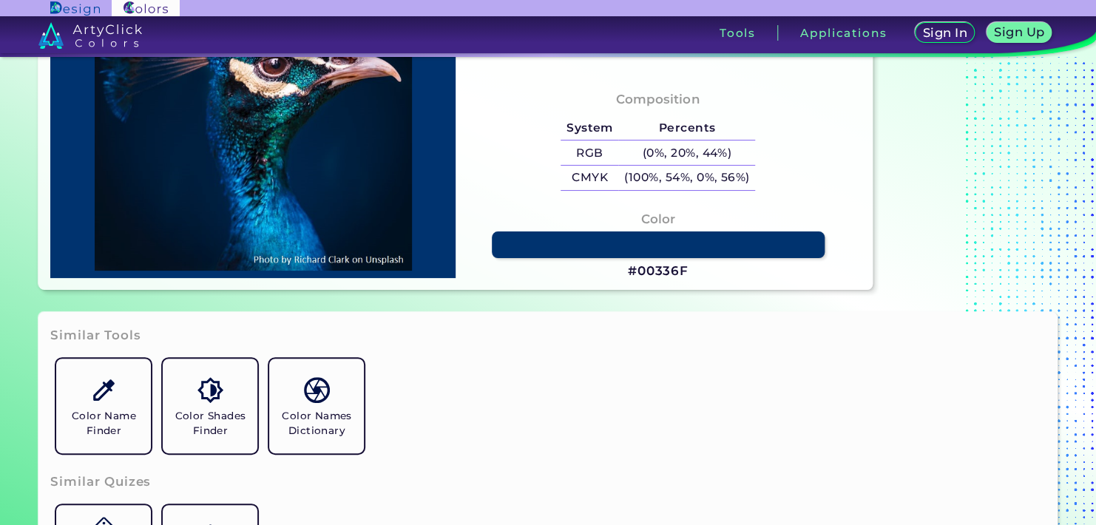
scroll to position [0, 0]
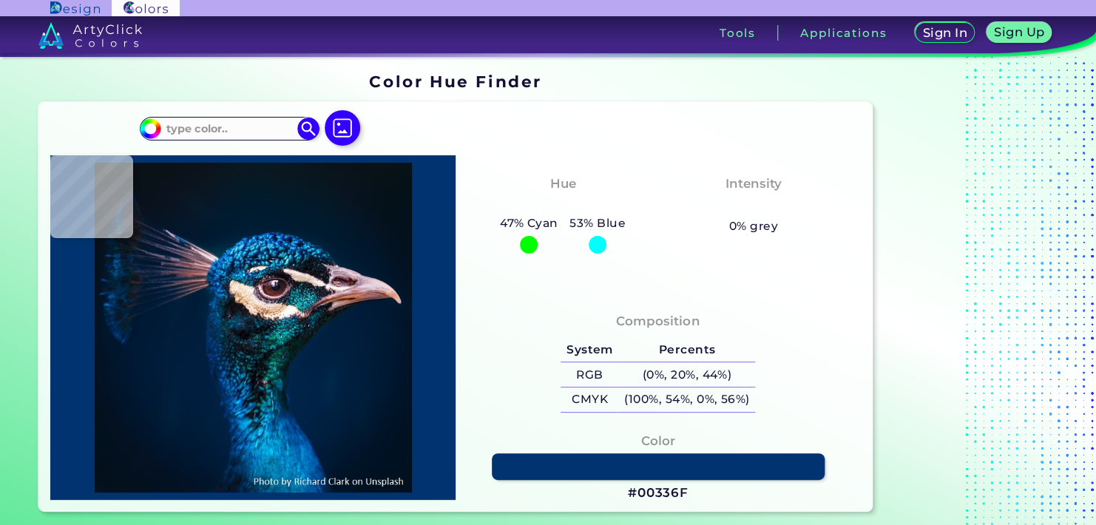
type input "#071216"
type input "#000000"
